Goal: Information Seeking & Learning: Find specific fact

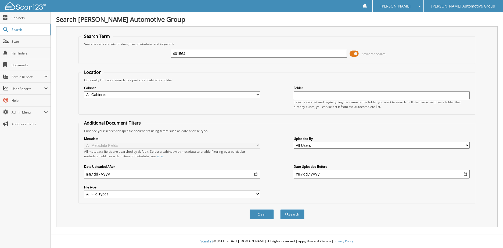
type input "401564"
click at [280, 209] on button "Search" at bounding box center [292, 214] width 24 height 10
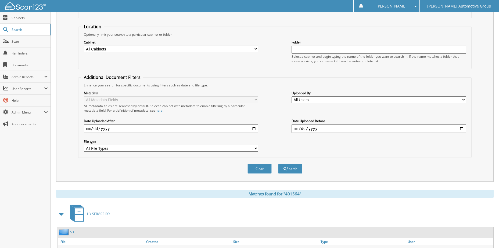
scroll to position [54, 0]
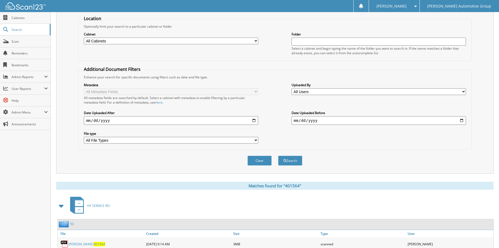
click at [82, 245] on link "[PERSON_NAME] 401564" at bounding box center [86, 244] width 37 height 5
